Goal: Check status: Check status

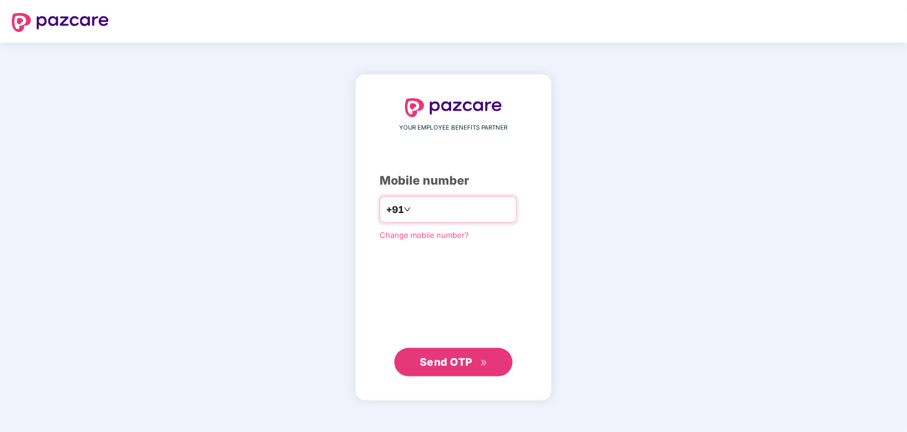
type input "**********"
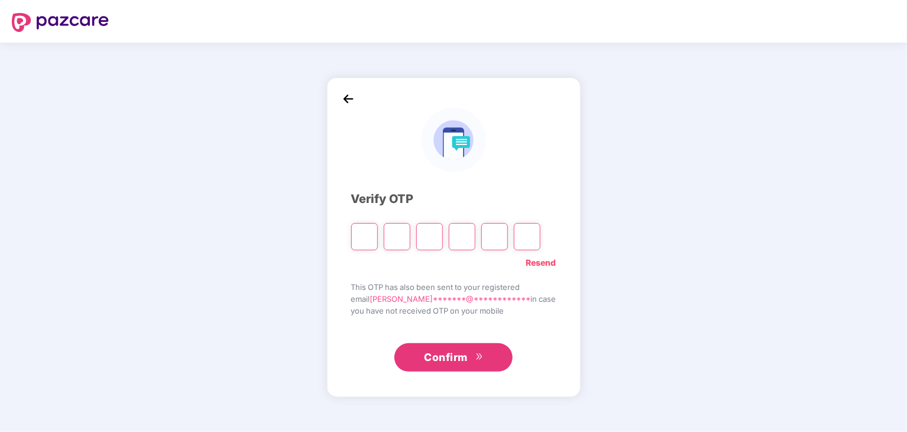
paste input "*"
type input "*"
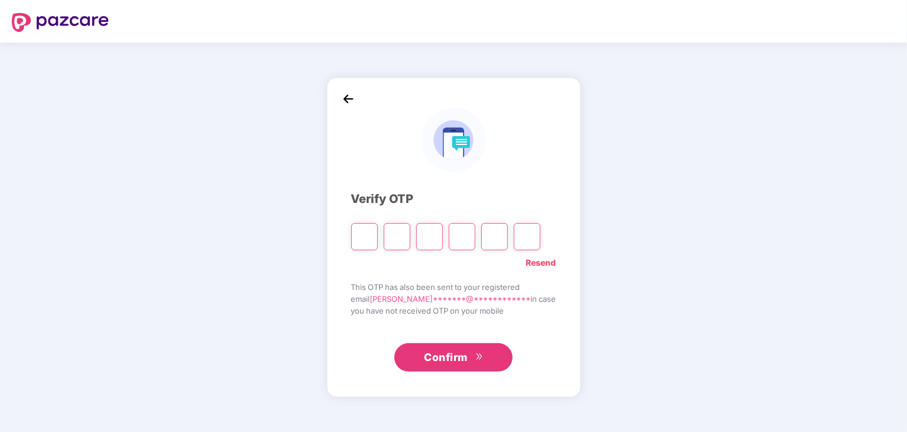
type input "*"
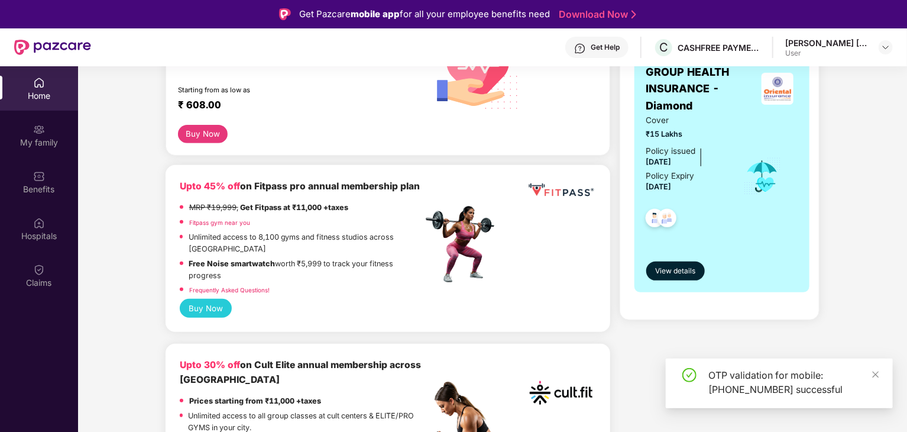
scroll to position [215, 0]
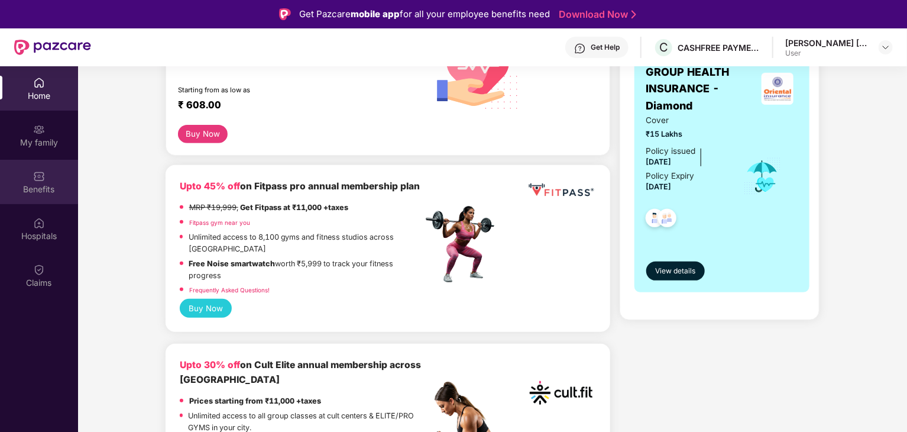
click at [42, 178] on img at bounding box center [39, 176] width 12 height 12
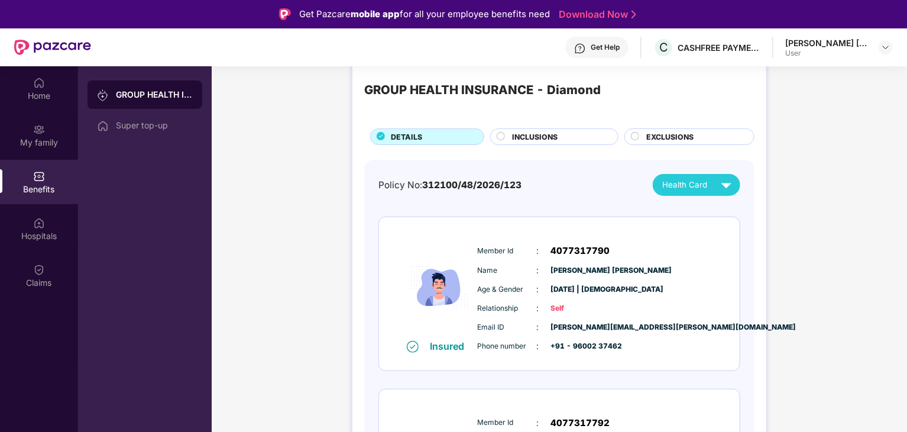
scroll to position [0, 0]
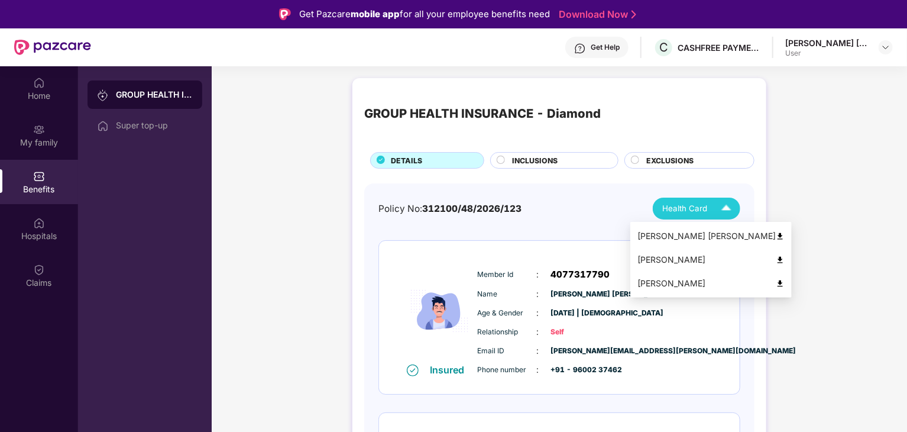
click at [675, 198] on div "Health Card" at bounding box center [699, 208] width 74 height 21
click at [663, 267] on li "[PERSON_NAME]" at bounding box center [710, 260] width 161 height 24
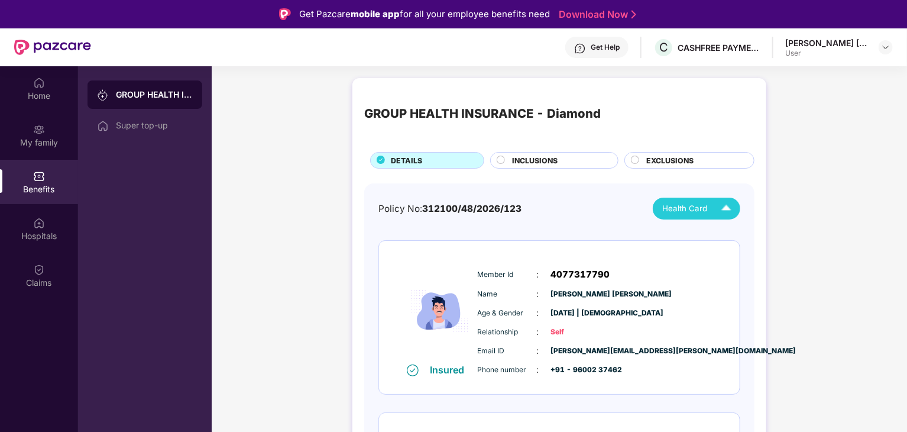
click at [507, 153] on div "INCLUSIONS" at bounding box center [554, 160] width 128 height 17
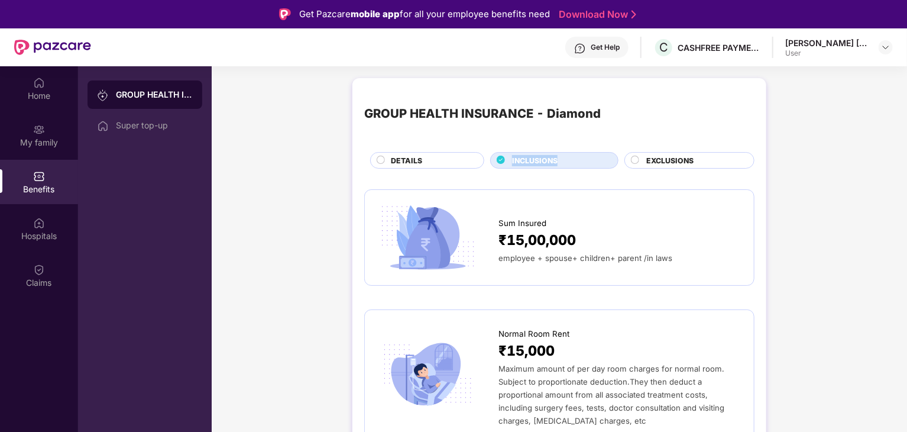
click at [507, 153] on div "INCLUSIONS" at bounding box center [554, 160] width 128 height 17
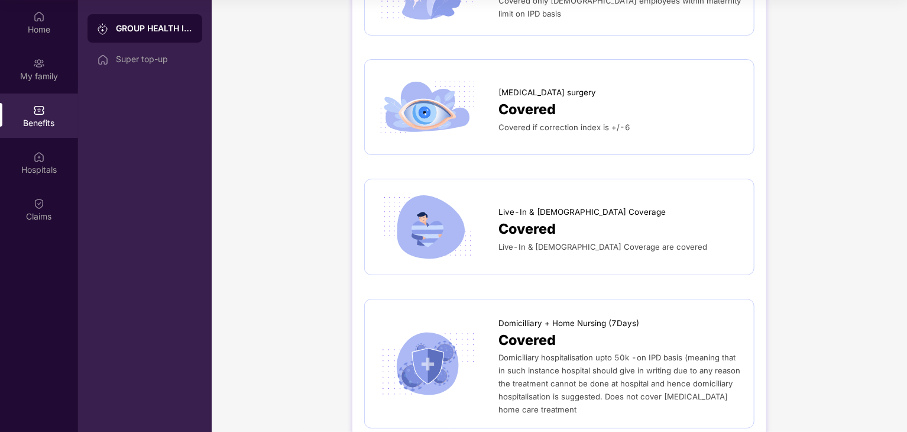
scroll to position [2029, 0]
